Goal: Task Accomplishment & Management: Manage account settings

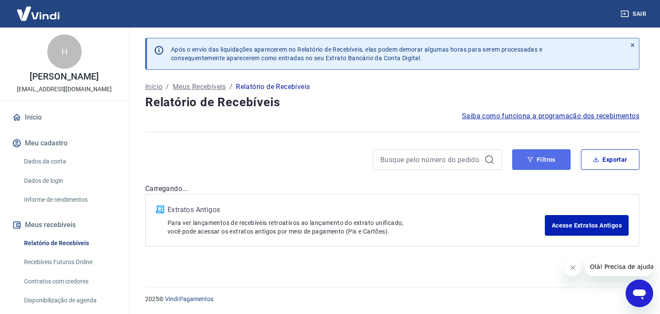
click at [549, 156] on button "Filtros" at bounding box center [541, 159] width 58 height 21
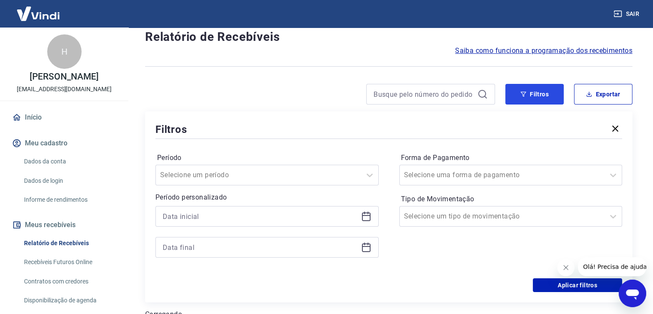
scroll to position [129, 0]
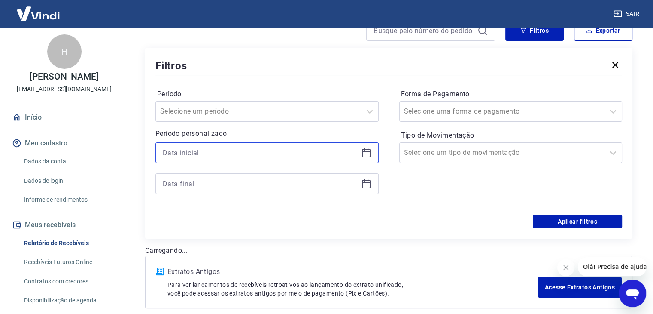
click at [239, 153] on input at bounding box center [260, 152] width 195 height 13
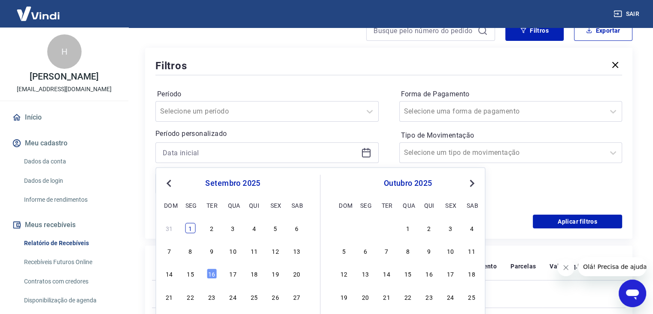
click at [194, 228] on div "1" at bounding box center [191, 228] width 10 height 10
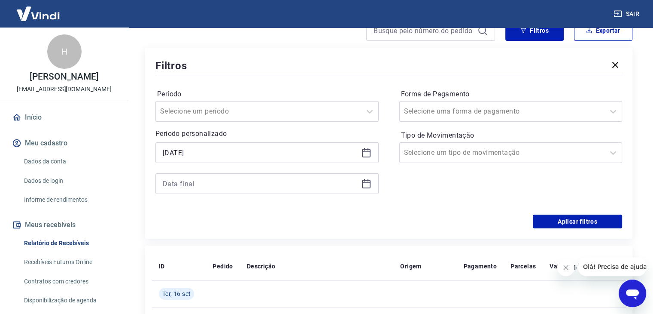
type input "[DATE]"
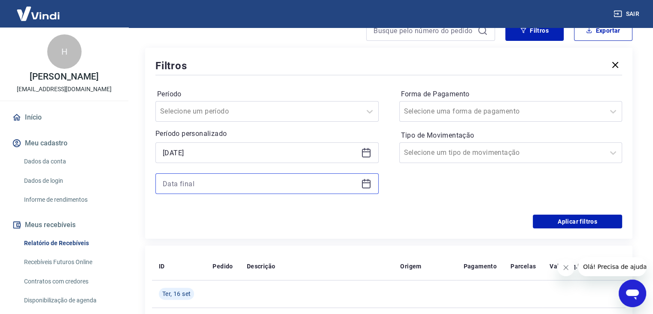
click at [187, 179] on input at bounding box center [260, 183] width 195 height 13
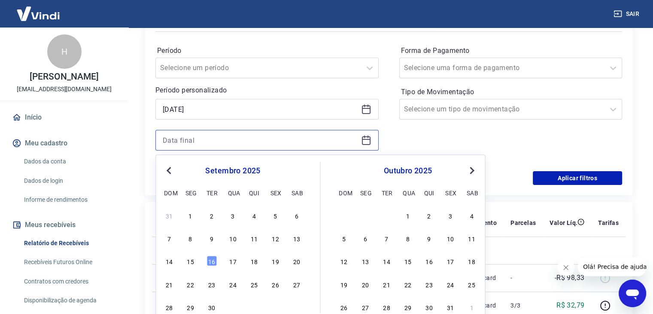
scroll to position [215, 0]
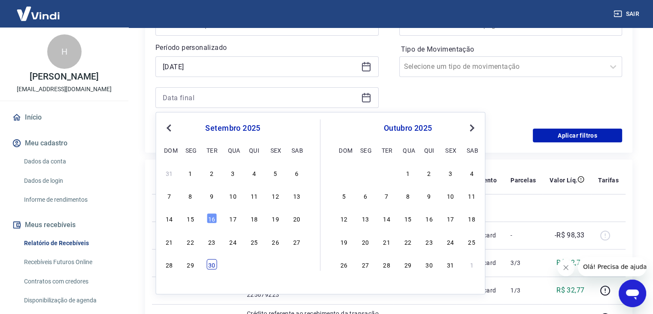
click at [210, 263] on div "30" at bounding box center [212, 264] width 10 height 10
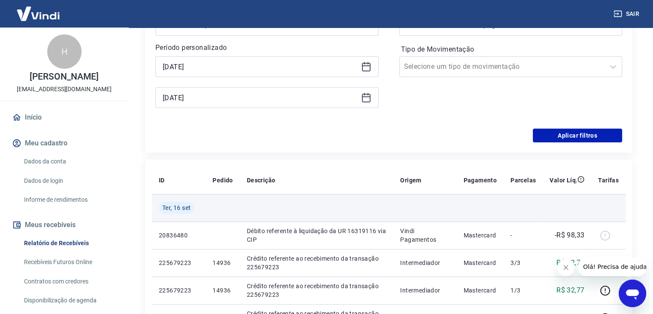
type input "[DATE]"
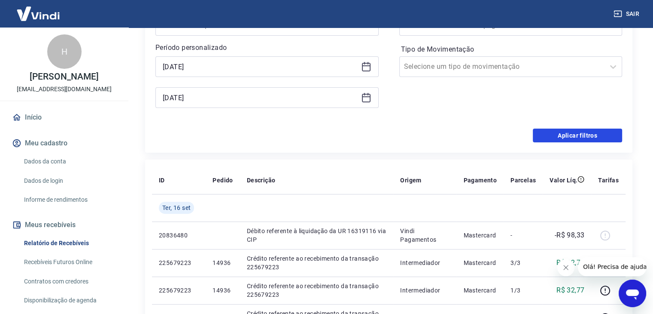
click at [542, 135] on button "Aplicar filtros" at bounding box center [577, 135] width 89 height 14
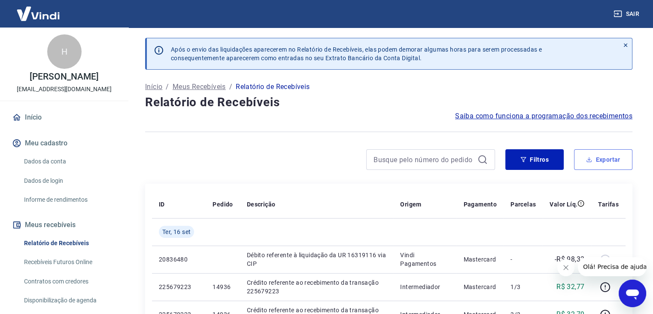
click at [608, 167] on button "Exportar" at bounding box center [603, 159] width 58 height 21
type input "[DATE]"
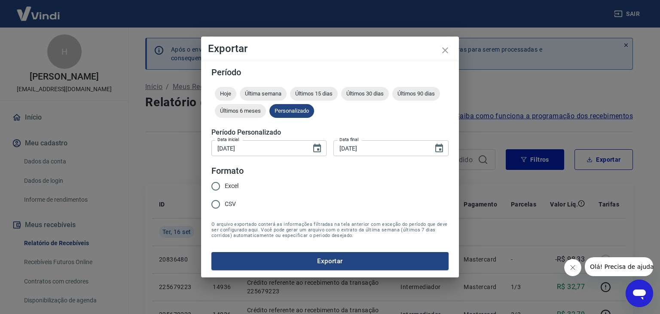
click at [245, 201] on div "Excel CSV" at bounding box center [228, 195] width 34 height 37
click at [222, 186] on input "Excel" at bounding box center [216, 186] width 18 height 18
radio input "true"
click at [257, 256] on button "Exportar" at bounding box center [329, 261] width 237 height 18
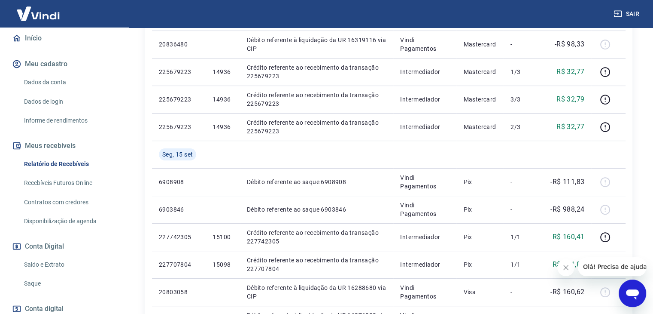
scroll to position [143, 0]
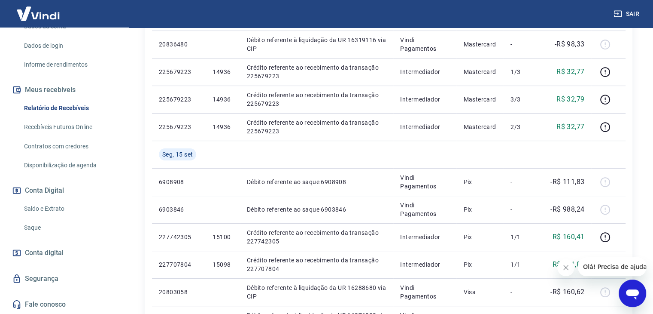
click at [40, 211] on link "Saldo e Extrato" at bounding box center [70, 209] width 98 height 18
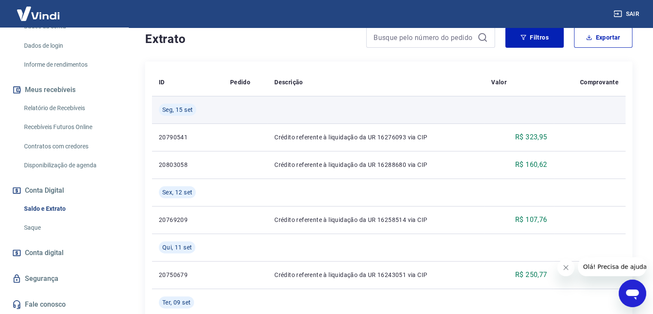
scroll to position [43, 0]
